Goal: Task Accomplishment & Management: Manage account settings

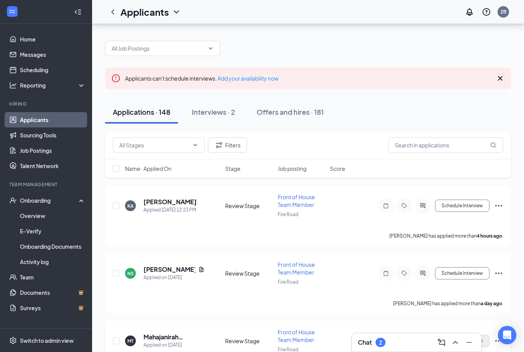
scroll to position [59, 0]
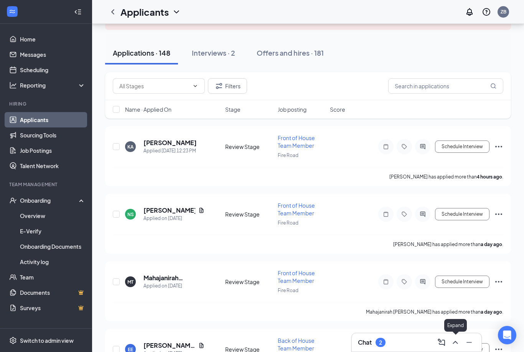
click at [455, 341] on icon "ChevronUp" at bounding box center [454, 341] width 5 height 3
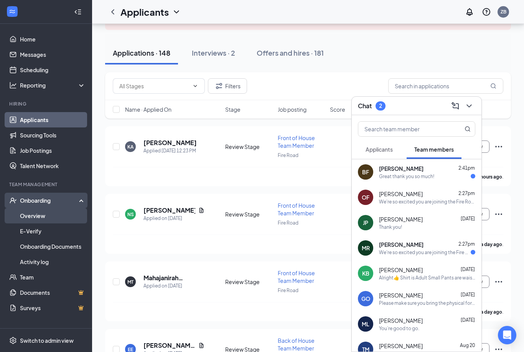
click at [42, 213] on link "Overview" at bounding box center [53, 215] width 66 height 15
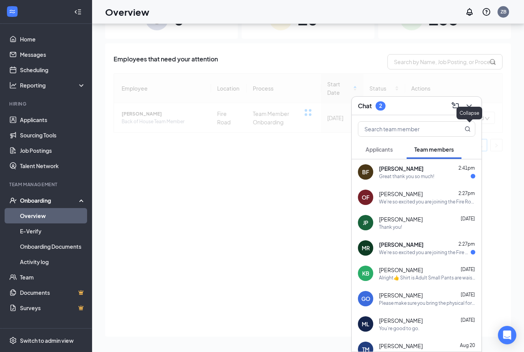
click at [470, 108] on icon "ChevronDown" at bounding box center [468, 105] width 9 height 9
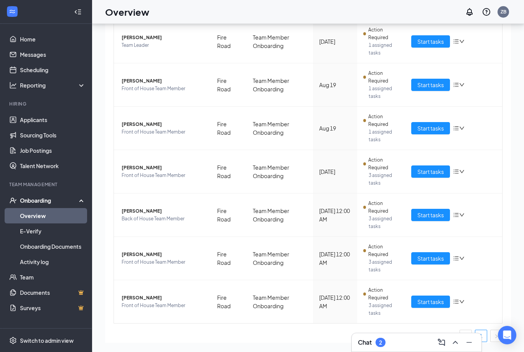
scroll to position [213, 0]
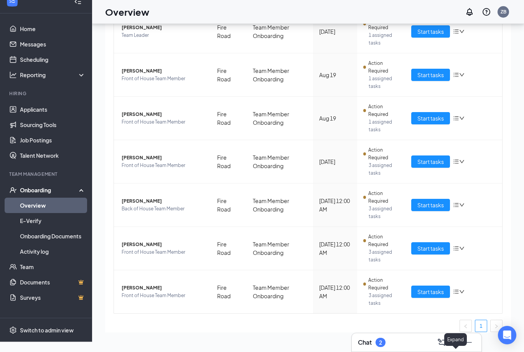
click at [452, 339] on icon "ChevronUp" at bounding box center [455, 341] width 9 height 9
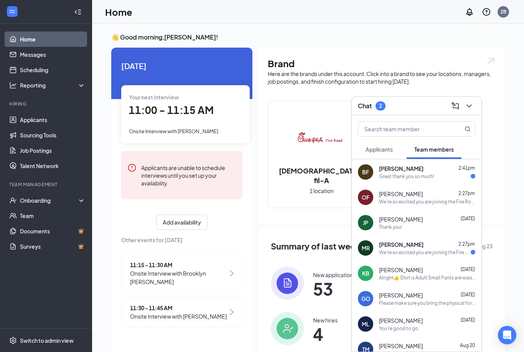
click at [414, 217] on span "[PERSON_NAME]" at bounding box center [401, 219] width 44 height 8
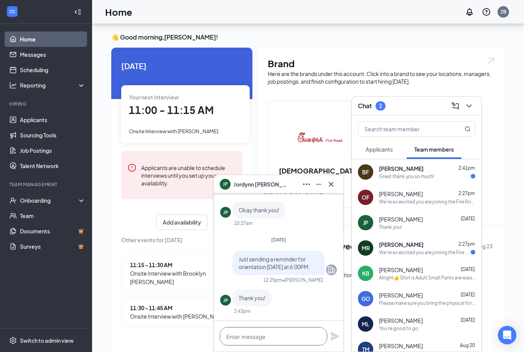
click at [298, 337] on html "Home Messages Scheduling Reporting Hiring Applicants Sourcing Tools Job Posting…" at bounding box center [262, 176] width 524 height 352
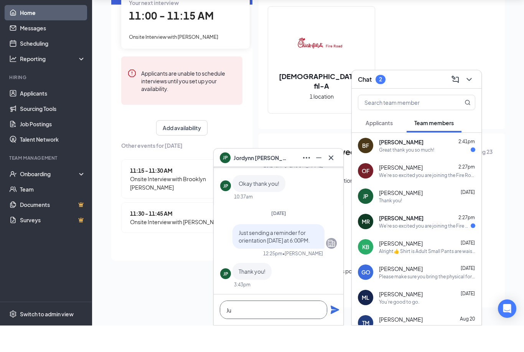
type textarea "J"
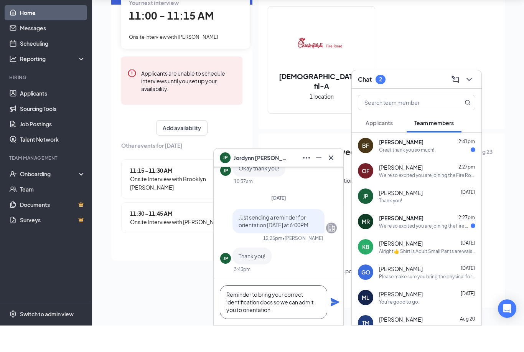
click at [283, 311] on textarea "Reminder to bring your correct identification docs so we can admit you to orien…" at bounding box center [273, 328] width 107 height 34
type textarea "Reminder to bring the correct identification docs so we can admit you to orient…"
click at [335, 324] on icon "Plane" at bounding box center [335, 328] width 8 height 8
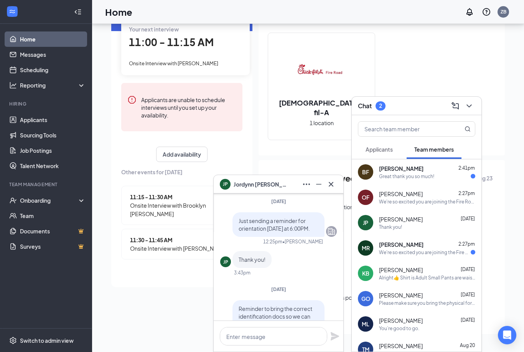
scroll to position [-39, 0]
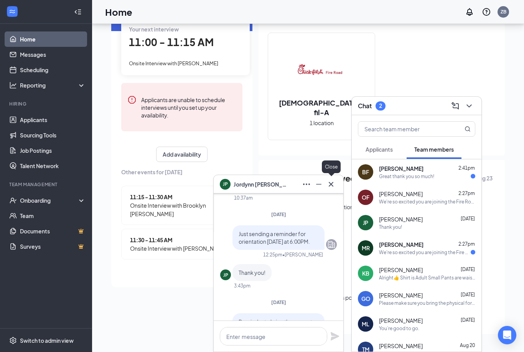
click at [331, 186] on icon "Cross" at bounding box center [330, 183] width 9 height 9
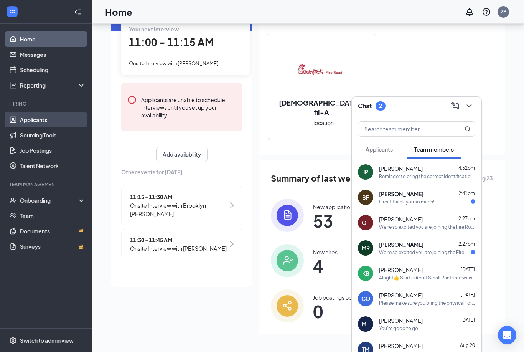
click at [69, 112] on link "Applicants" at bounding box center [53, 119] width 66 height 15
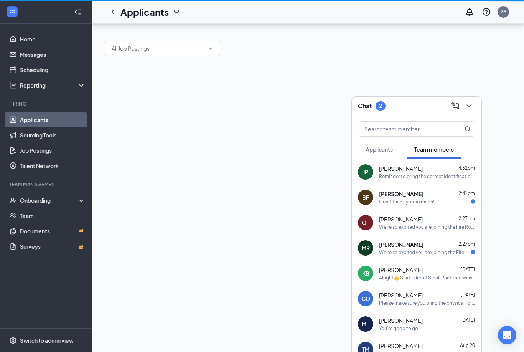
scroll to position [25, 0]
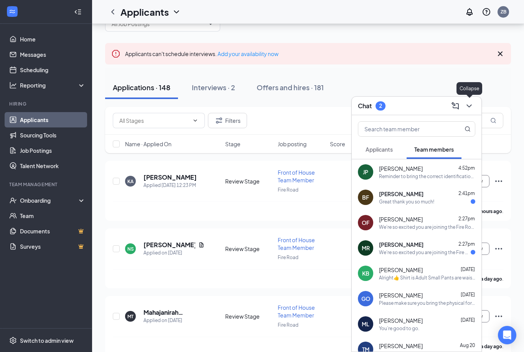
click at [472, 105] on icon "ChevronDown" at bounding box center [468, 105] width 9 height 9
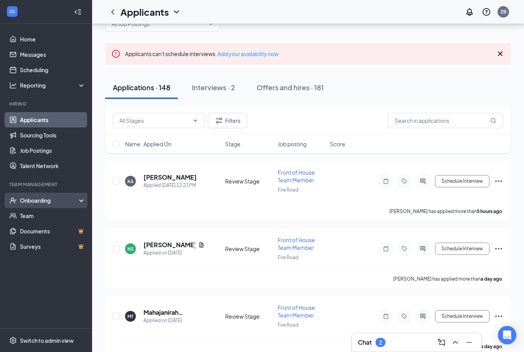
click at [63, 205] on div "Onboarding" at bounding box center [46, 199] width 92 height 15
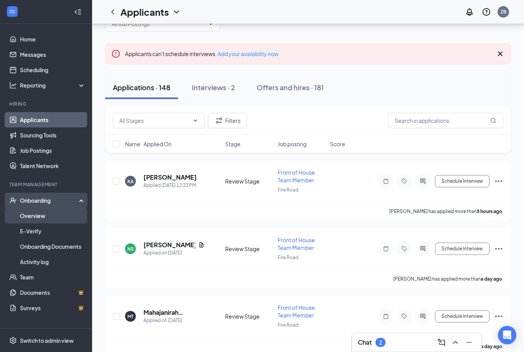
click at [62, 214] on link "Overview" at bounding box center [53, 215] width 66 height 15
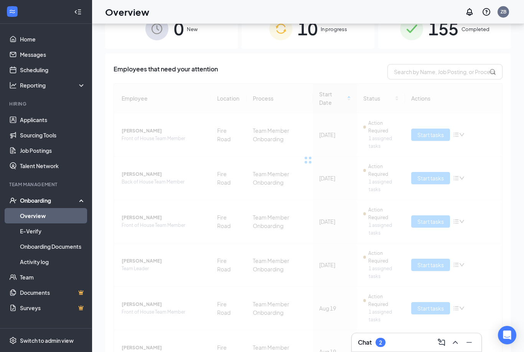
click at [345, 35] on div "10 In progress" at bounding box center [308, 28] width 133 height 40
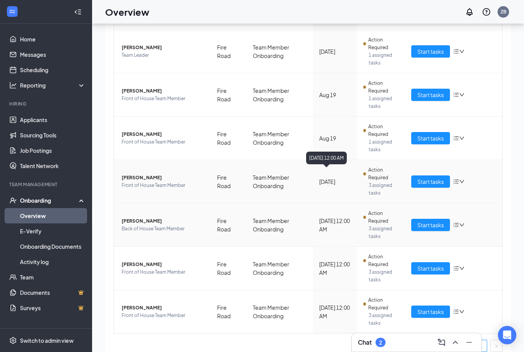
scroll to position [213, 0]
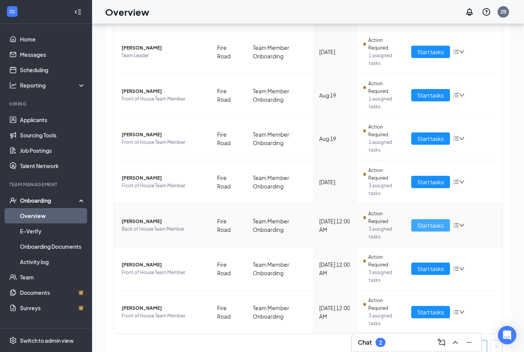
click at [436, 221] on span "Start tasks" at bounding box center [430, 225] width 26 height 8
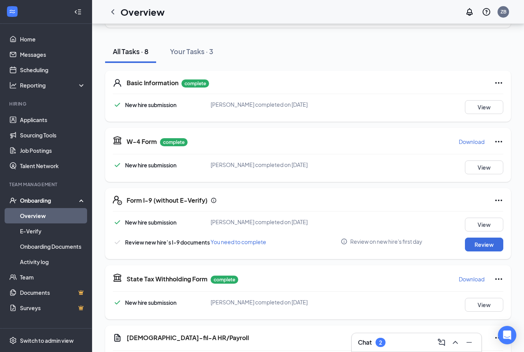
scroll to position [141, 0]
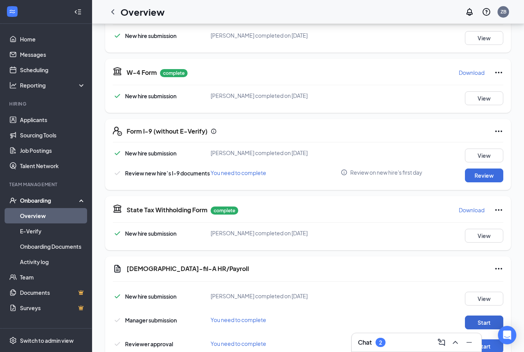
click at [483, 319] on button "Start" at bounding box center [484, 322] width 38 height 14
click at [482, 344] on button "Start" at bounding box center [484, 346] width 38 height 14
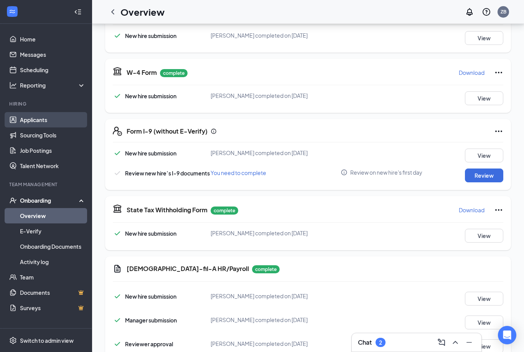
drag, startPoint x: 51, startPoint y: 121, endPoint x: 51, endPoint y: 114, distance: 6.5
click at [51, 121] on link "Applicants" at bounding box center [53, 119] width 66 height 15
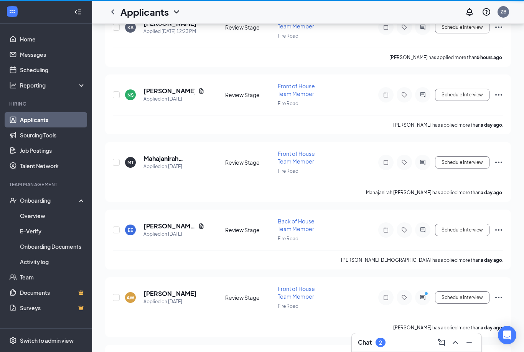
scroll to position [166, 0]
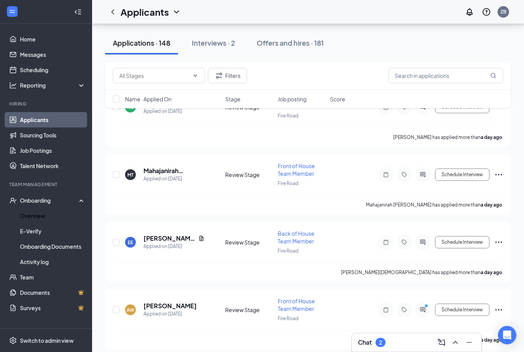
drag, startPoint x: 53, startPoint y: 216, endPoint x: 53, endPoint y: 323, distance: 107.0
click at [53, 216] on link "Overview" at bounding box center [53, 215] width 66 height 15
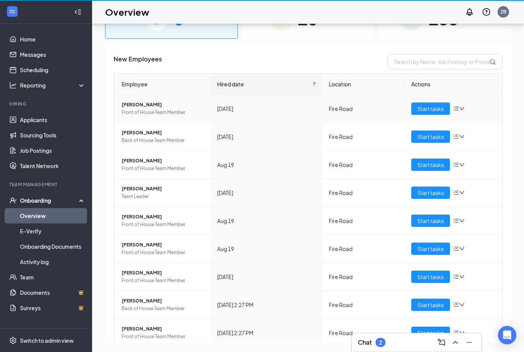
scroll to position [59, 0]
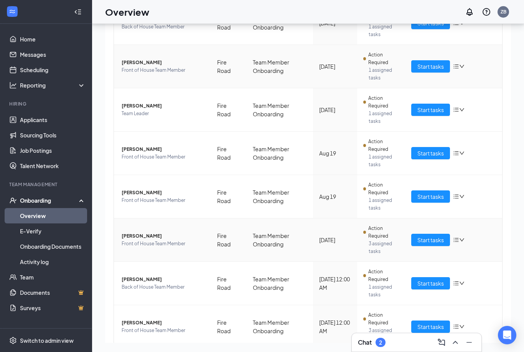
scroll to position [177, 0]
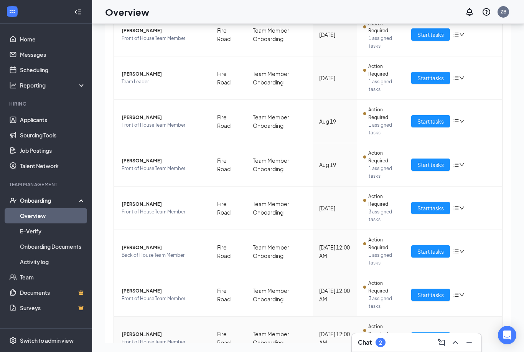
click at [436, 334] on span "Start tasks" at bounding box center [430, 338] width 26 height 8
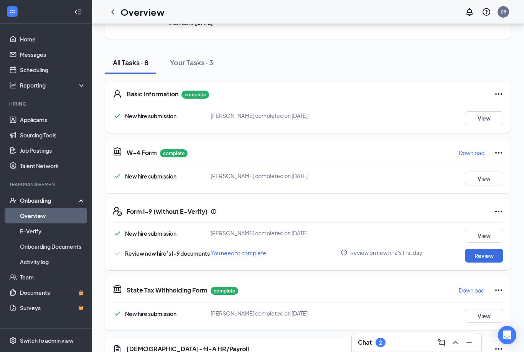
scroll to position [141, 0]
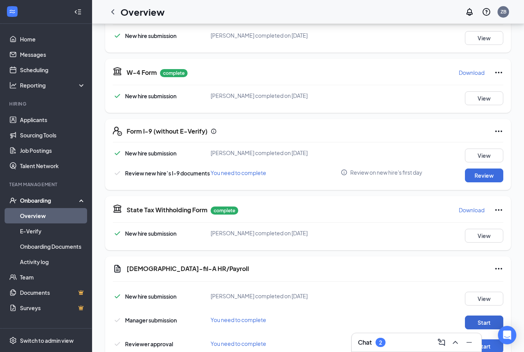
click at [480, 319] on button "Start" at bounding box center [484, 322] width 38 height 14
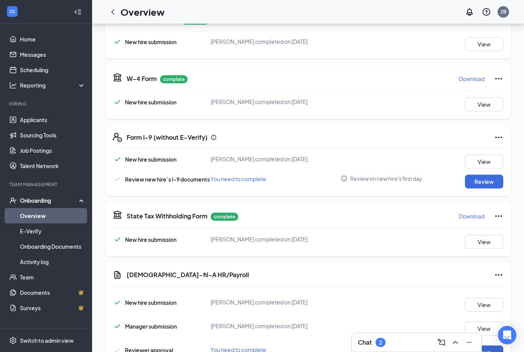
click at [483, 350] on button "Start" at bounding box center [484, 352] width 38 height 14
click at [457, 348] on button at bounding box center [455, 342] width 12 height 12
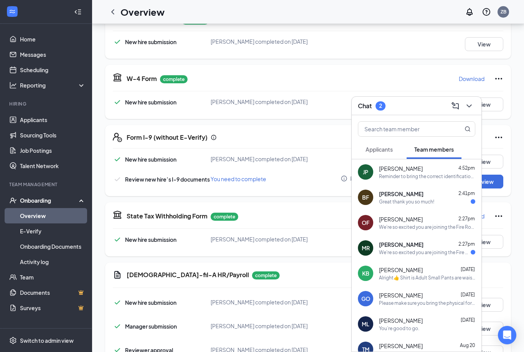
click at [411, 197] on span "[PERSON_NAME]" at bounding box center [401, 194] width 44 height 8
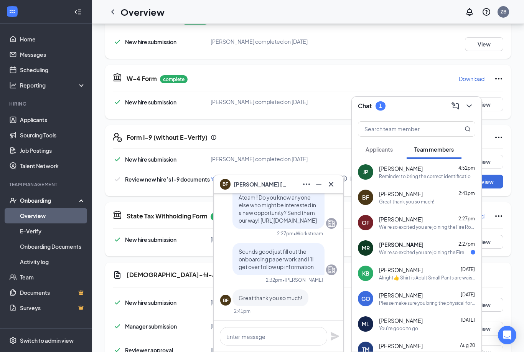
click at [404, 248] on span "[PERSON_NAME]" at bounding box center [401, 244] width 44 height 8
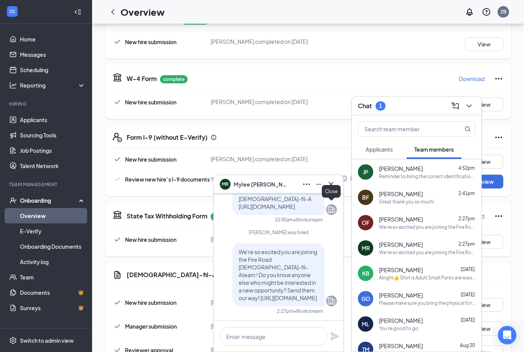
click at [330, 189] on icon "Cross" at bounding box center [330, 183] width 9 height 9
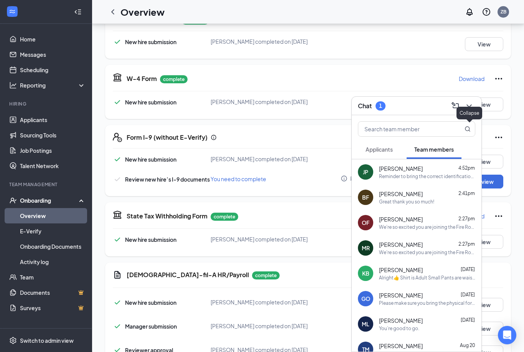
click at [466, 110] on icon "ChevronDown" at bounding box center [468, 105] width 9 height 9
